Goal: Task Accomplishment & Management: Complete application form

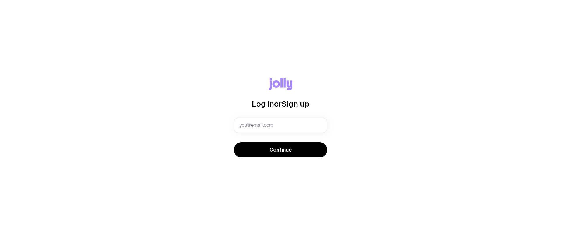
type input "[EMAIL_ADDRESS][DOMAIN_NAME]"
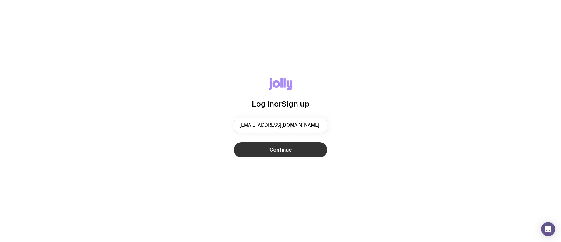
click at [271, 154] on button "Continue" at bounding box center [280, 149] width 93 height 15
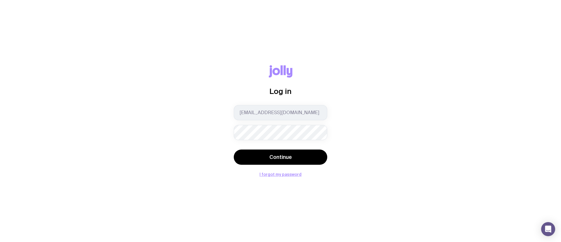
click at [234, 149] on button "Continue" at bounding box center [280, 156] width 93 height 15
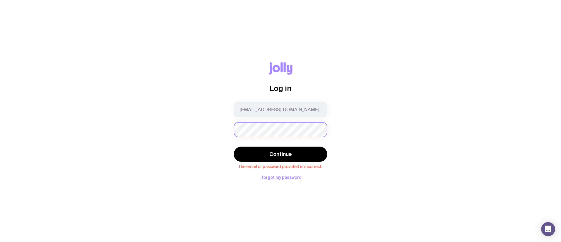
click at [215, 134] on div "Log in [EMAIL_ADDRESS][DOMAIN_NAME] Continue The email or password provided is …" at bounding box center [280, 120] width 533 height 117
click at [234, 146] on button "Continue" at bounding box center [280, 153] width 93 height 15
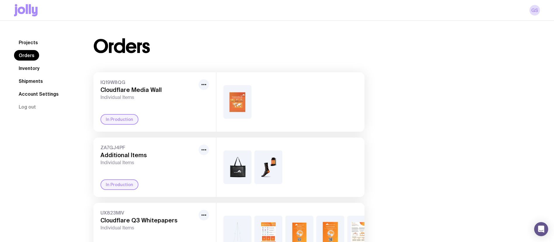
click at [28, 69] on link "Inventory" at bounding box center [29, 68] width 30 height 11
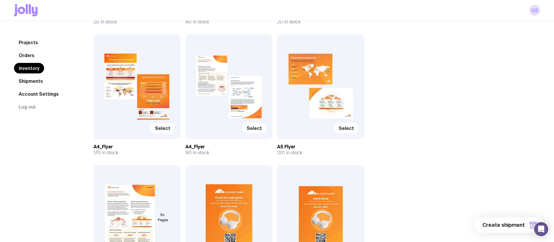
scroll to position [190, 0]
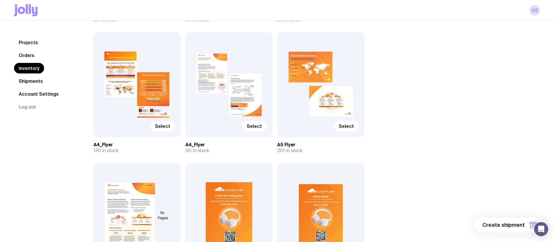
click at [323, 98] on div "Select" at bounding box center [320, 84] width 87 height 105
click at [350, 126] on span "Select" at bounding box center [346, 126] width 15 height 6
click at [0, 0] on input "Select" at bounding box center [0, 0] width 0 height 0
click at [225, 89] on div "Select" at bounding box center [228, 84] width 87 height 105
click at [167, 128] on span "Select" at bounding box center [162, 126] width 15 height 6
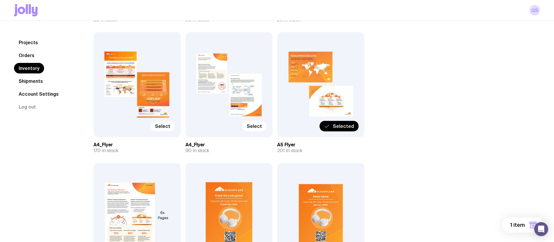
click at [0, 0] on input "Select" at bounding box center [0, 0] width 0 height 0
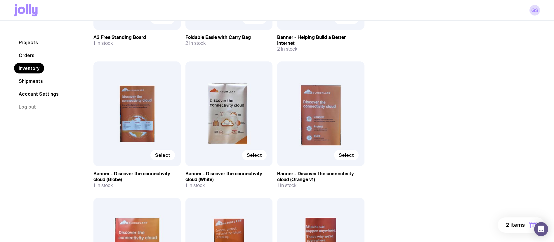
scroll to position [559, 0]
click at [170, 150] on label "Select" at bounding box center [162, 154] width 25 height 11
click at [0, 0] on input "Select" at bounding box center [0, 0] width 0 height 0
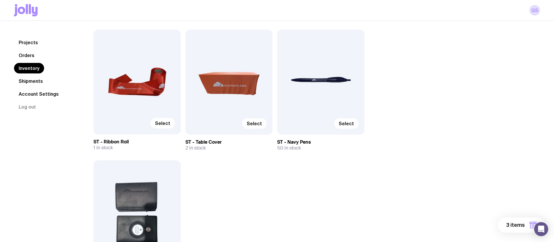
scroll to position [2681, 0]
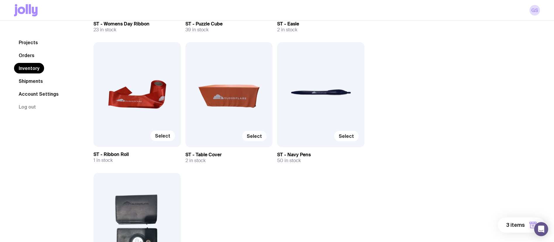
click at [254, 133] on span "Select" at bounding box center [254, 136] width 15 height 6
click at [0, 0] on input "Select" at bounding box center [0, 0] width 0 height 0
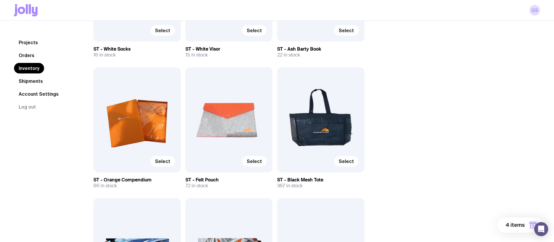
scroll to position [1483, 0]
click at [350, 158] on span "Select" at bounding box center [346, 161] width 15 height 6
click at [0, 0] on input "Select" at bounding box center [0, 0] width 0 height 0
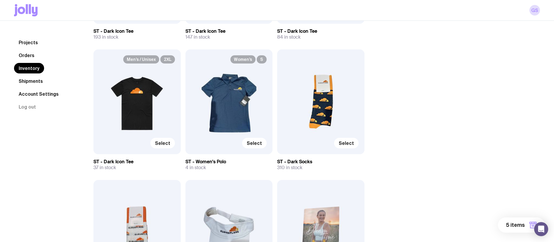
scroll to position [1225, 0]
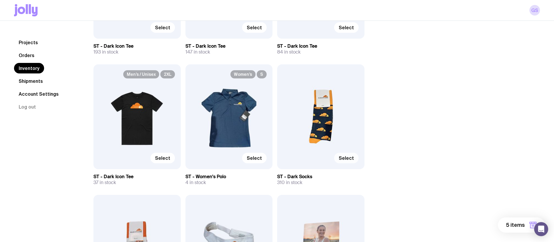
click at [348, 155] on span "Select" at bounding box center [346, 158] width 15 height 6
click at [0, 0] on input "Select" at bounding box center [0, 0] width 0 height 0
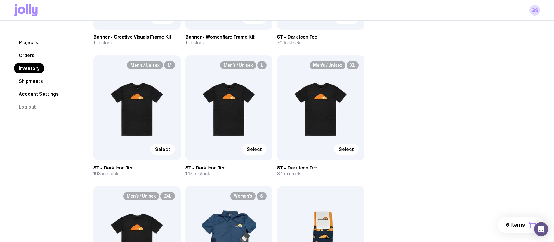
scroll to position [1103, 0]
click at [252, 146] on span "Select" at bounding box center [254, 149] width 15 height 6
click at [0, 0] on input "Select" at bounding box center [0, 0] width 0 height 0
click at [352, 146] on span "Select" at bounding box center [346, 149] width 15 height 6
click at [0, 0] on input "Select" at bounding box center [0, 0] width 0 height 0
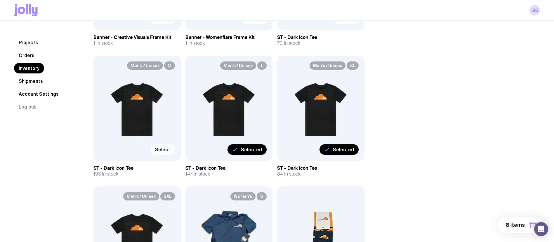
click at [169, 147] on label "Select" at bounding box center [162, 149] width 25 height 11
click at [0, 0] on input "Select" at bounding box center [0, 0] width 0 height 0
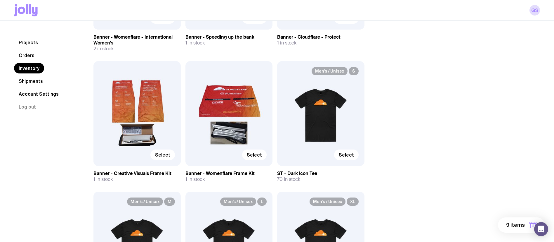
scroll to position [941, 0]
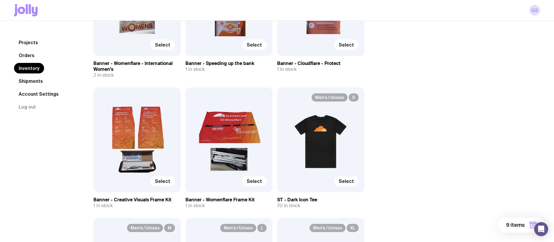
click at [348, 176] on label "Select" at bounding box center [346, 181] width 25 height 11
click at [0, 0] on input "Select" at bounding box center [0, 0] width 0 height 0
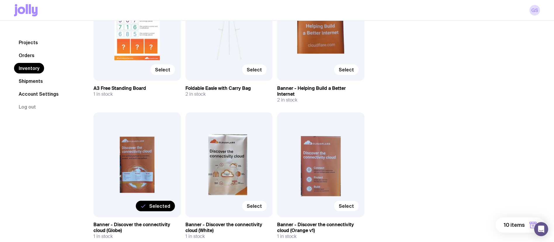
scroll to position [526, 0]
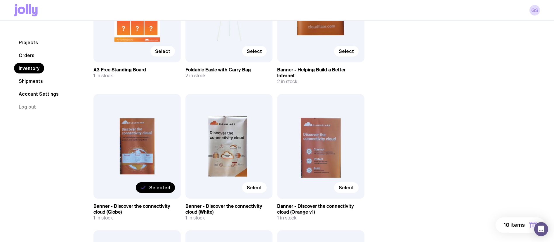
click at [514, 230] on button "10 items" at bounding box center [520, 224] width 49 height 15
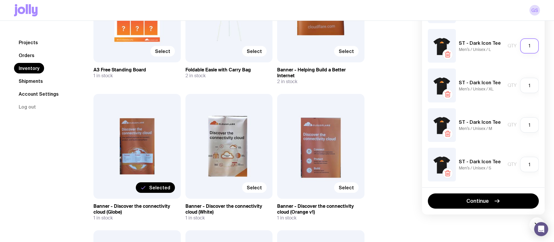
click at [531, 45] on input "1" at bounding box center [529, 45] width 19 height 15
type input "30"
drag, startPoint x: 536, startPoint y: 86, endPoint x: 522, endPoint y: 87, distance: 13.4
click at [522, 87] on input "1" at bounding box center [529, 85] width 19 height 15
type input "30"
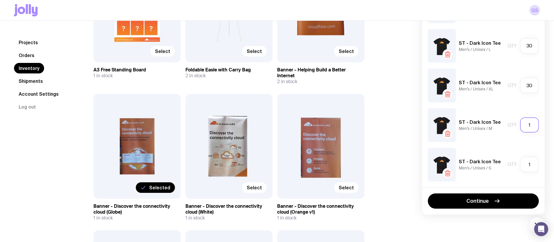
drag, startPoint x: 534, startPoint y: 124, endPoint x: 517, endPoint y: 125, distance: 17.2
click at [517, 125] on div "Qty 1" at bounding box center [523, 124] width 31 height 15
type input "30"
drag, startPoint x: 532, startPoint y: 167, endPoint x: 519, endPoint y: 166, distance: 12.9
click at [519, 166] on div "Qty 1" at bounding box center [523, 164] width 31 height 15
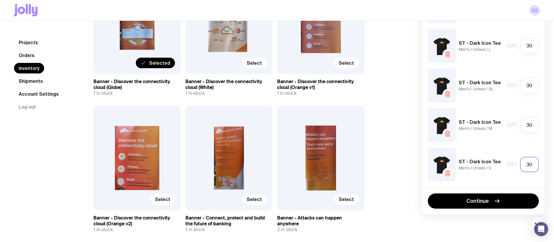
scroll to position [651, 0]
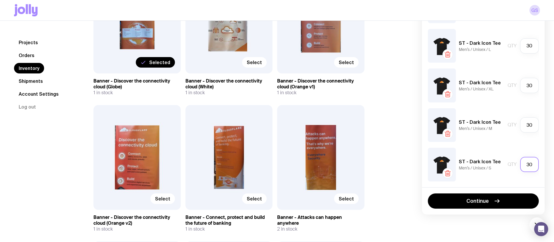
type input "30"
click at [510, 110] on div "ST - Dark Icon Tee Men’s / Unisex / M Qty 30" at bounding box center [483, 125] width 111 height 34
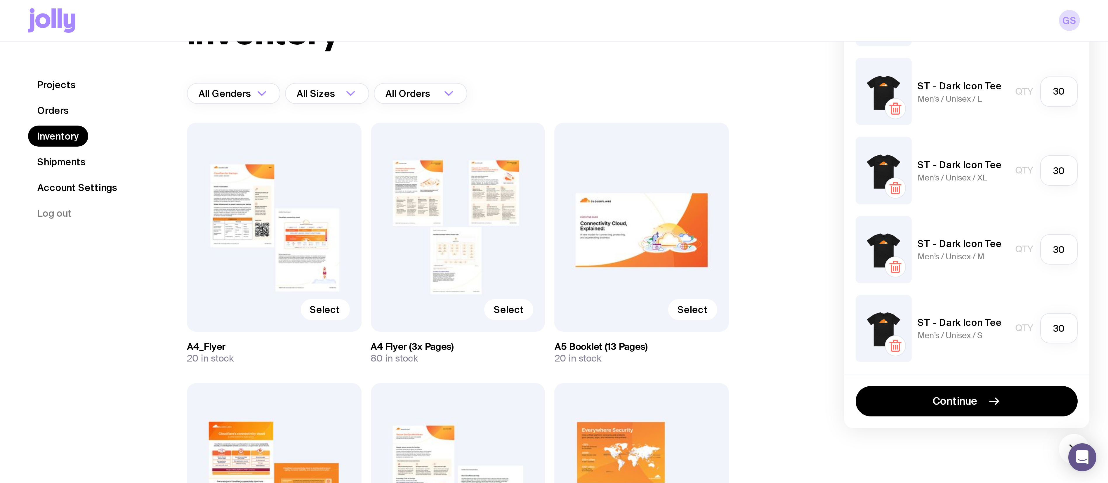
scroll to position [0, 0]
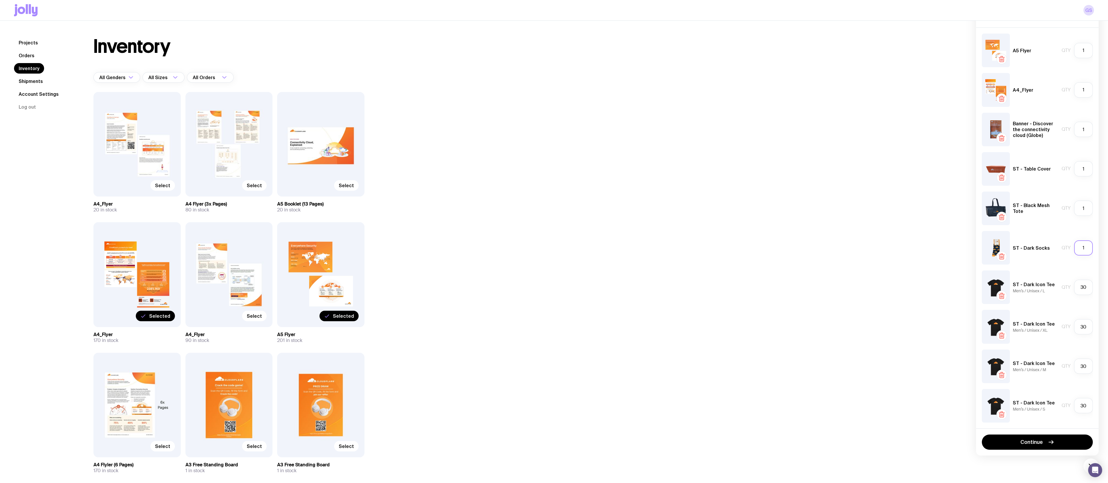
drag, startPoint x: 1085, startPoint y: 249, endPoint x: 1074, endPoint y: 246, distance: 12.2
click at [561, 241] on div "Qty 1" at bounding box center [1077, 247] width 31 height 15
type input "30"
drag, startPoint x: 1085, startPoint y: 209, endPoint x: 1069, endPoint y: 208, distance: 16.5
click at [561, 208] on div "Qty 1" at bounding box center [1077, 208] width 31 height 15
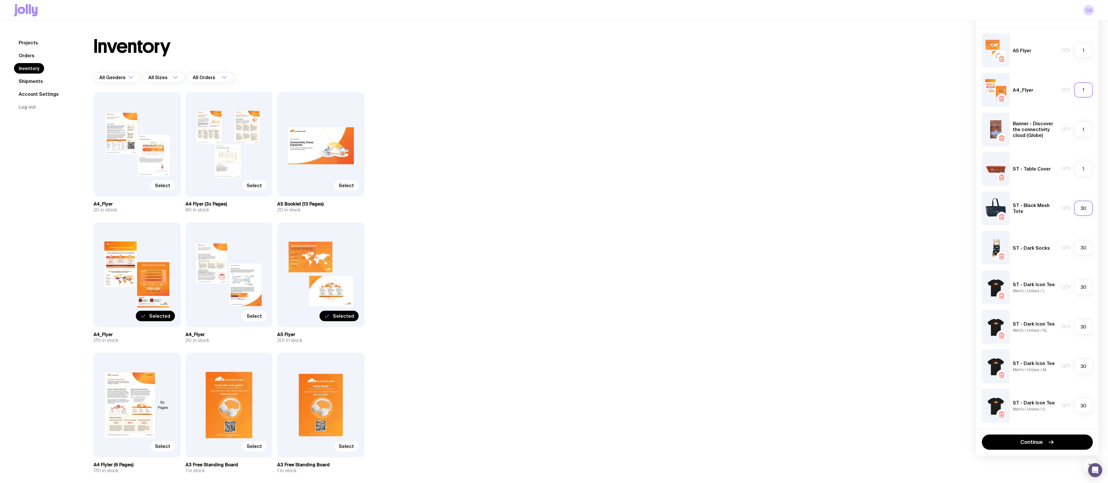
type input "30"
click at [561, 87] on input "1" at bounding box center [1083, 89] width 19 height 15
type input "30"
drag, startPoint x: 1087, startPoint y: 50, endPoint x: 1078, endPoint y: 50, distance: 8.8
click at [561, 50] on input "1" at bounding box center [1083, 50] width 19 height 15
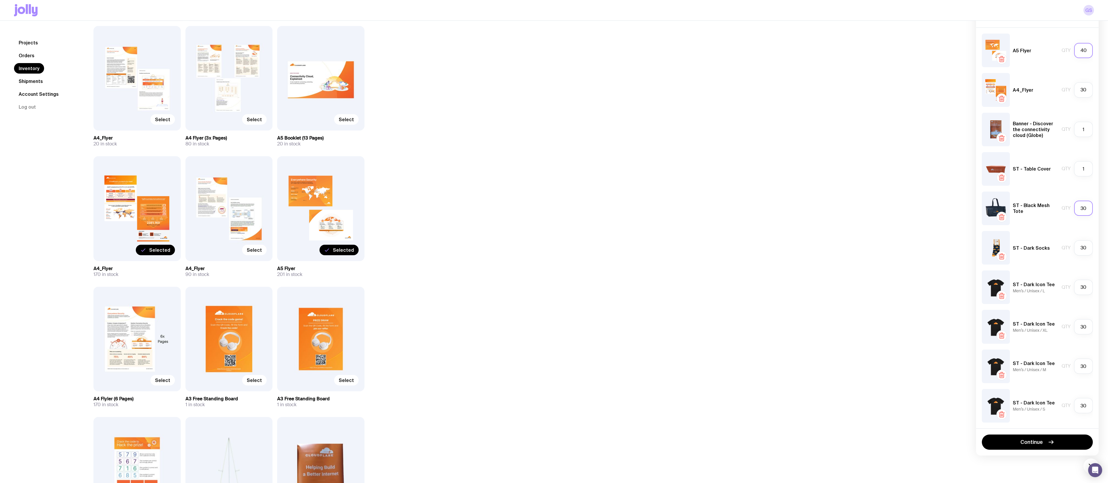
scroll to position [67, 0]
type input "40"
click at [561, 241] on span "Continue" at bounding box center [1032, 442] width 22 height 7
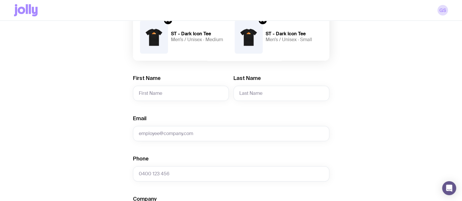
scroll to position [234, 0]
click at [186, 96] on input "First Name" at bounding box center [181, 93] width 96 height 15
type input "[PERSON_NAME]"
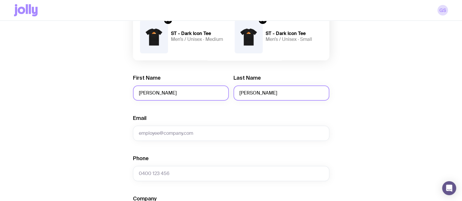
type input "[PERSON_NAME]"
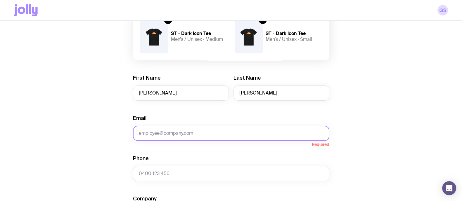
paste input "[EMAIL_ADDRESS][DOMAIN_NAME]"
type input "[EMAIL_ADDRESS][DOMAIN_NAME]"
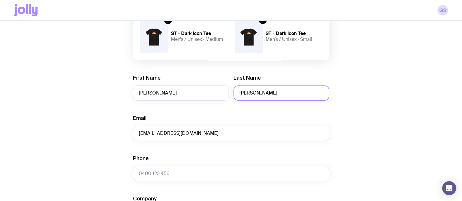
click at [302, 99] on input "[PERSON_NAME]" at bounding box center [281, 93] width 96 height 15
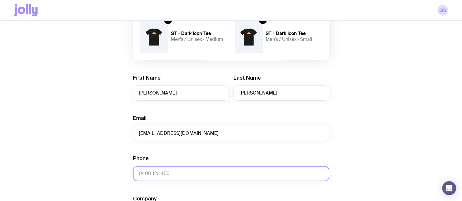
click at [197, 172] on input "Phone" at bounding box center [231, 173] width 196 height 15
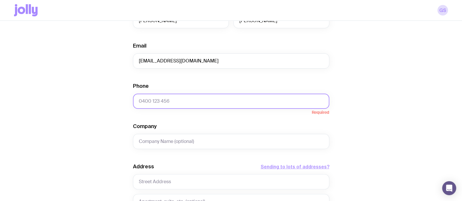
scroll to position [324, 0]
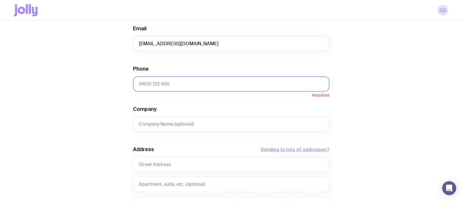
paste input "0478031377"
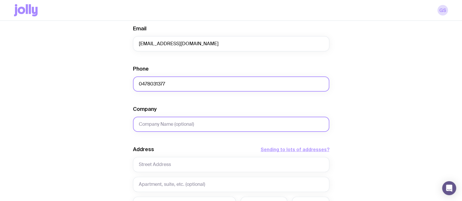
type input "0478031377"
click at [198, 119] on input "Company" at bounding box center [231, 124] width 196 height 15
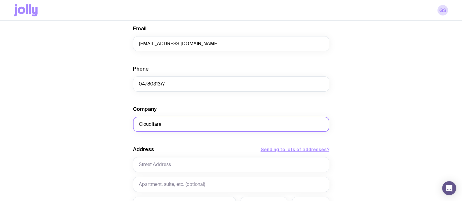
type input "Cloudlfare"
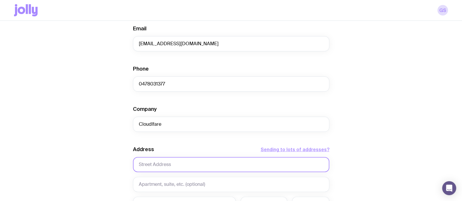
click at [178, 160] on input "text" at bounding box center [231, 164] width 196 height 15
paste input "[GEOGRAPHIC_DATA] Startup Hub, [STREET_ADDRESS]"
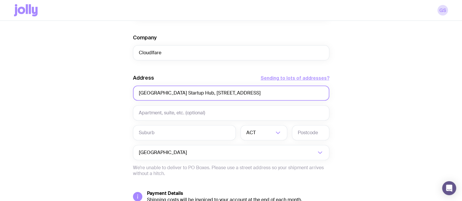
scroll to position [396, 0]
type input "[GEOGRAPHIC_DATA] Startup Hub, [STREET_ADDRESS]"
click at [164, 136] on input "text" at bounding box center [184, 132] width 103 height 15
type input "[GEOGRAPHIC_DATA]"
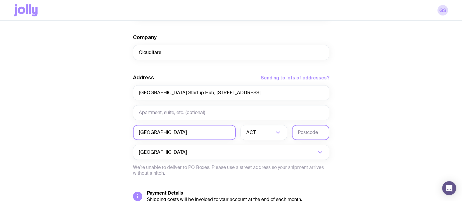
type input "2000"
type input "[GEOGRAPHIC_DATA]"
click at [262, 131] on input "Search for option" at bounding box center [265, 132] width 17 height 15
click at [261, 161] on li "[GEOGRAPHIC_DATA]" at bounding box center [264, 163] width 46 height 13
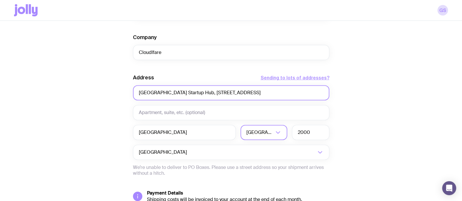
drag, startPoint x: 181, startPoint y: 91, endPoint x: 130, endPoint y: 86, distance: 51.0
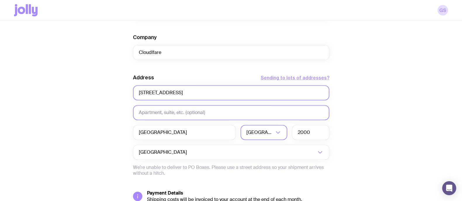
type input "[STREET_ADDRESS]"
click at [178, 115] on input "text" at bounding box center [231, 112] width 196 height 15
paste input "Sydney Startup Hub"
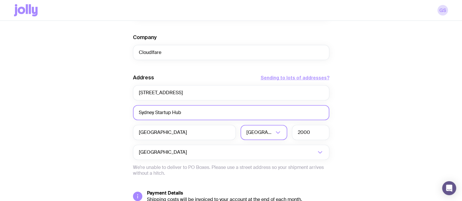
type input "Sydney Startup Hub"
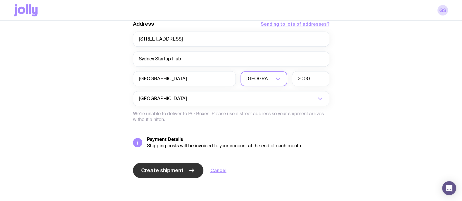
click at [154, 168] on span "Create shipment" at bounding box center [162, 170] width 42 height 7
